Goal: Task Accomplishment & Management: Manage account settings

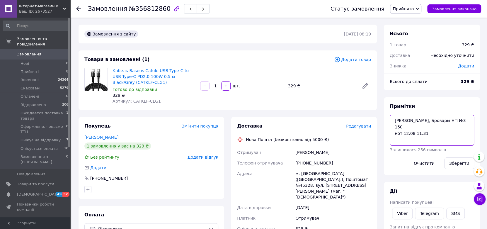
drag, startPoint x: 425, startPoint y: 124, endPoint x: 427, endPoint y: 126, distance: 3.5
click at [426, 124] on textarea "Александр, Бровары НП №3 150 нбт 12.08 11.31" at bounding box center [432, 130] width 84 height 31
click at [400, 216] on link "Viber" at bounding box center [402, 213] width 21 height 12
click at [383, 110] on div "Всього 1 товар 329 ₴ Доставка Необхідно уточнити Знижка Додати Всього до сплати…" at bounding box center [431, 221] width 103 height 393
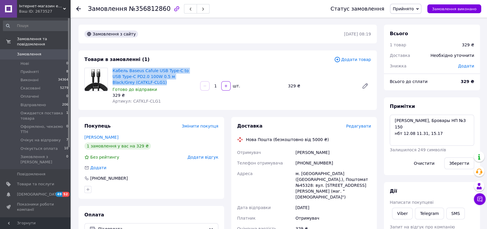
drag, startPoint x: 144, startPoint y: 82, endPoint x: 112, endPoint y: 71, distance: 34.6
click at [112, 71] on div "Кабель Baseus Cafule USB Type-C to USB Type-C PD2.0 100W 0.5 м Black/Grey (CATK…" at bounding box center [154, 85] width 88 height 39
copy link "Кабель Baseus Cafule USB Type-C to USB Type-C PD2.0 100W 0.5 м Black/Grey (CATK…"
click at [378, 175] on div "Доставка Редагувати Нова Пошта (безкоштовно від 5000 ₴) Отримувач Павлович Висо…" at bounding box center [304, 225] width 153 height 217
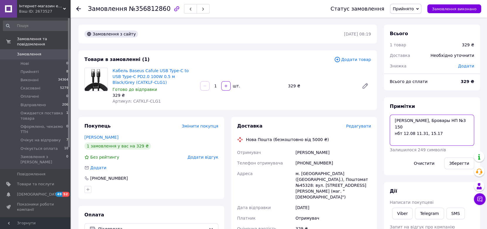
click at [445, 130] on textarea "Александр, Бровары НП №3 150 нбт 12.08 11.31, 15.17" at bounding box center [432, 130] width 84 height 31
type textarea "Александр, Бровары НП №3 150 нбт 12.08 11.31, 15.17 вайбер"
click at [452, 163] on button "Зберегти" at bounding box center [459, 163] width 30 height 12
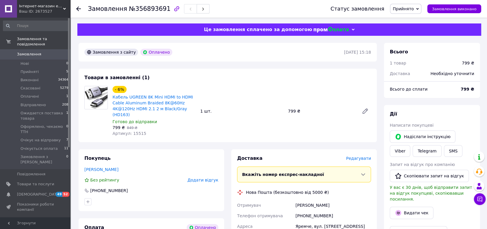
click at [131, 131] on span "Артикул: 15515" at bounding box center [129, 133] width 34 height 5
click at [132, 131] on span "Артикул: 15515" at bounding box center [129, 133] width 34 height 5
click at [136, 131] on span "Артикул: 15515" at bounding box center [129, 133] width 34 height 5
copy span "15515"
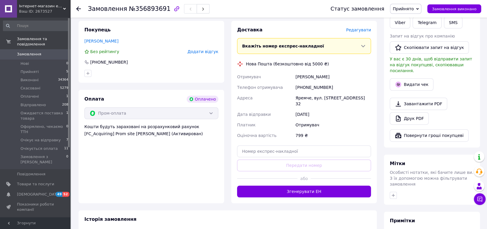
scroll to position [176, 0]
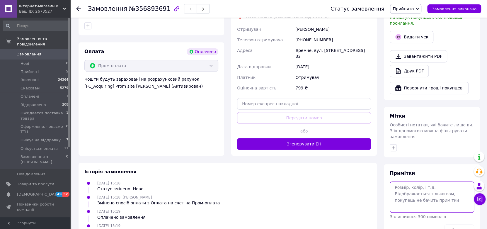
click at [410, 187] on textarea at bounding box center [432, 196] width 84 height 31
paste textarea "Smart Gadget, Христинівка НП №1 392"
type textarea "Smart Gadget, Христинівка НП №1 392"
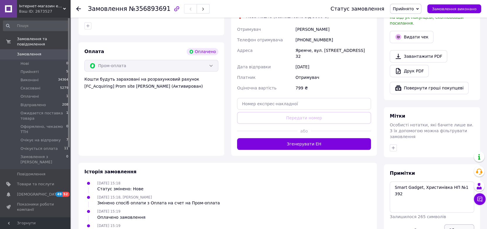
click at [461, 224] on button "Зберегти" at bounding box center [459, 230] width 30 height 12
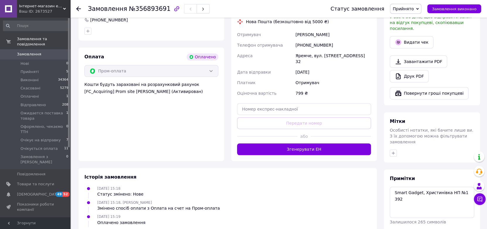
scroll to position [0, 0]
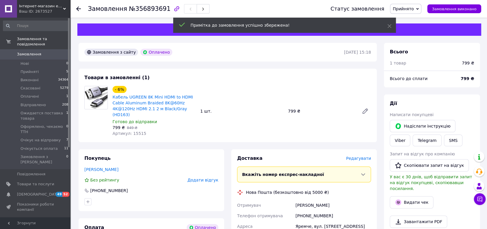
click at [409, 8] on span "Прийнято" at bounding box center [403, 8] width 21 height 5
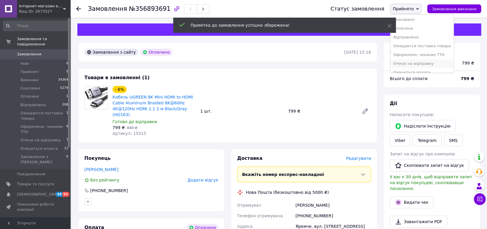
scroll to position [15, 0]
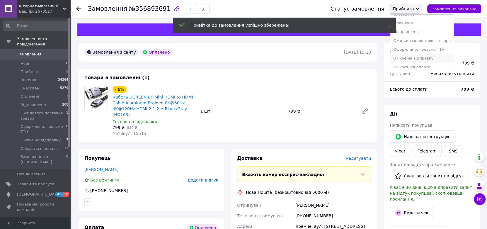
click at [419, 61] on li "Очікує на відправку" at bounding box center [421, 58] width 63 height 9
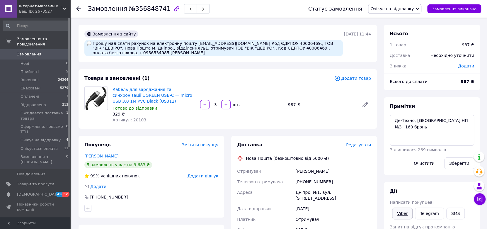
click at [409, 214] on link "Viber" at bounding box center [402, 213] width 21 height 12
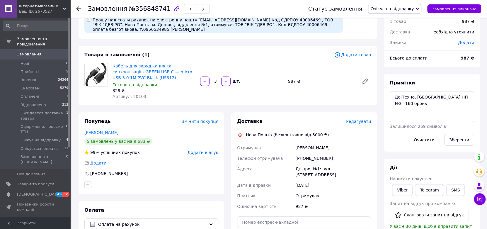
scroll to position [117, 0]
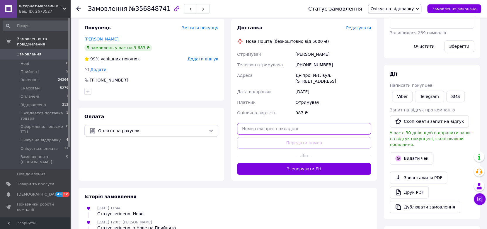
click at [292, 129] on input "text" at bounding box center [304, 129] width 134 height 12
paste input "20451225192401"
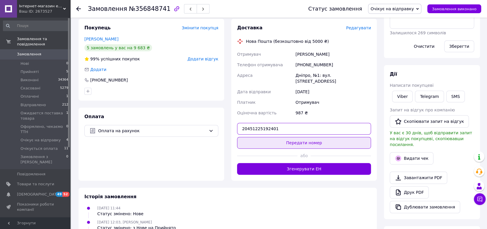
type input "20451225192401"
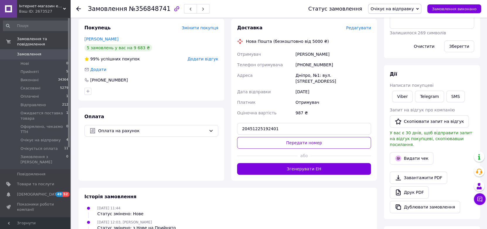
drag, startPoint x: 298, startPoint y: 141, endPoint x: 281, endPoint y: 151, distance: 19.2
click at [298, 141] on button "Передати номер" at bounding box center [304, 143] width 134 height 12
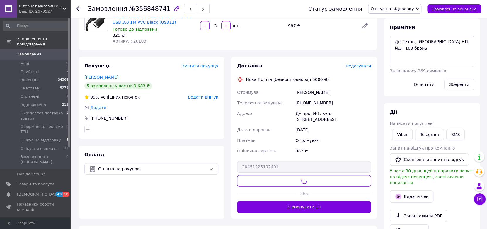
scroll to position [58, 0]
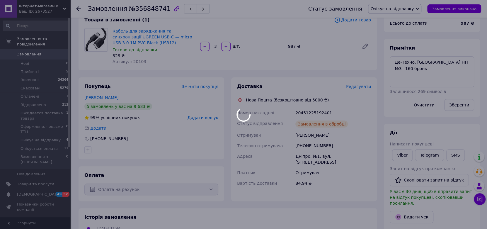
click at [136, 58] on div at bounding box center [243, 114] width 487 height 229
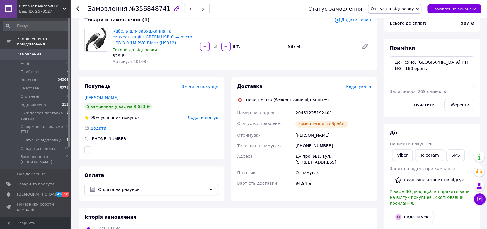
click at [136, 61] on span "Артикул: 20103" at bounding box center [129, 61] width 34 height 5
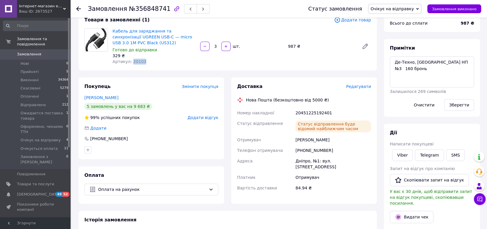
copy span "20103"
drag, startPoint x: 376, startPoint y: 146, endPoint x: 351, endPoint y: 147, distance: 24.6
click at [376, 146] on div "Доставка Редагувати Нова Пошта (безкоштовно від 5000 ₴) Номер накладної 2045122…" at bounding box center [304, 140] width 146 height 126
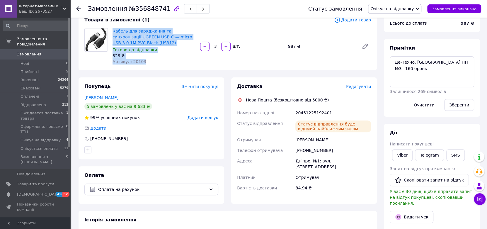
drag, startPoint x: 144, startPoint y: 62, endPoint x: 113, endPoint y: 31, distance: 43.5
click at [113, 31] on div "Кабель для заряджання та синхронізації UGREEN USB-C — micro USB 3.0 1M PVC Blac…" at bounding box center [154, 46] width 88 height 39
copy div "Кабель для заряджання та синхронізації UGREEN USB-C — micro USB 3.0 1M PVC Blac…"
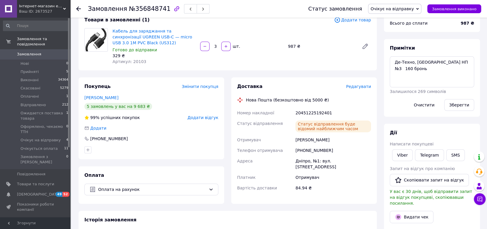
click at [377, 179] on div "Доставка Редагувати Нова Пошта (безкоштовно від 5000 ₴) Номер накладної 2045122…" at bounding box center [304, 140] width 153 height 126
click at [307, 111] on div "20451225192401" at bounding box center [333, 112] width 78 height 11
copy div "20451225192401"
click at [286, 199] on div "Доставка Редагувати Нова Пошта (безкоштовно від 5000 ₴) Номер накладної 2045122…" at bounding box center [304, 140] width 146 height 126
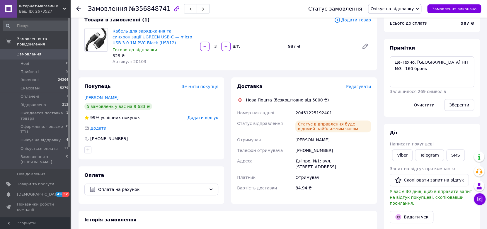
click at [307, 111] on div "20451225192401" at bounding box center [333, 112] width 78 height 11
copy div "20451225192401"
